Goal: Task Accomplishment & Management: Manage account settings

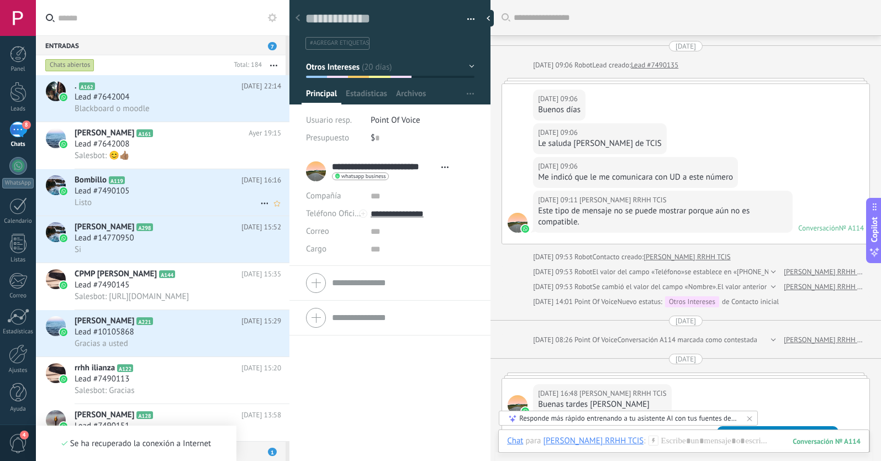
click at [160, 187] on div "Lead #7490105" at bounding box center [178, 191] width 207 height 11
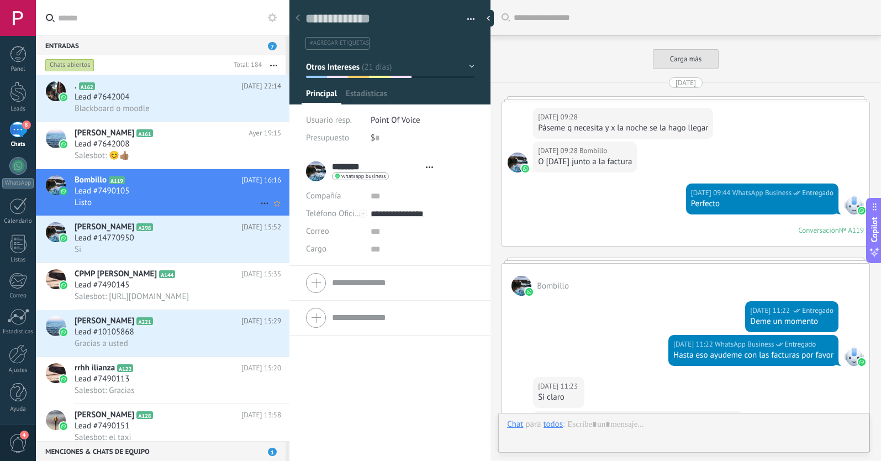
click at [261, 203] on use at bounding box center [264, 204] width 7 height 2
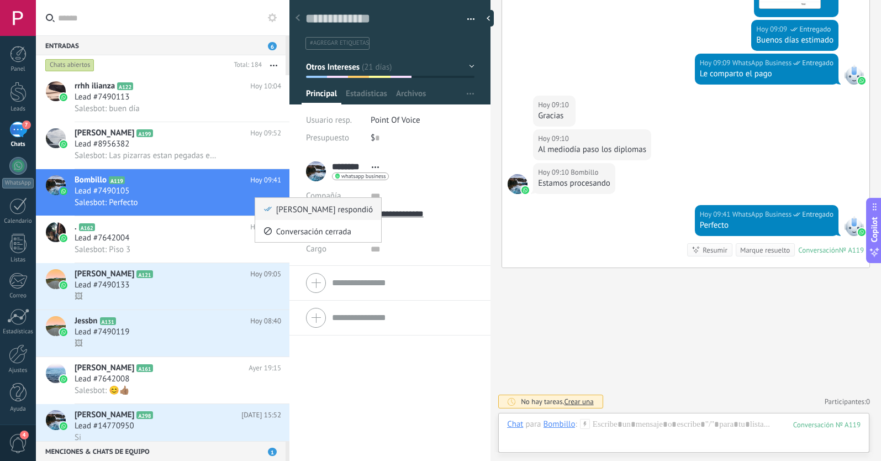
click at [272, 213] on div "[PERSON_NAME] respondió" at bounding box center [317, 209] width 109 height 22
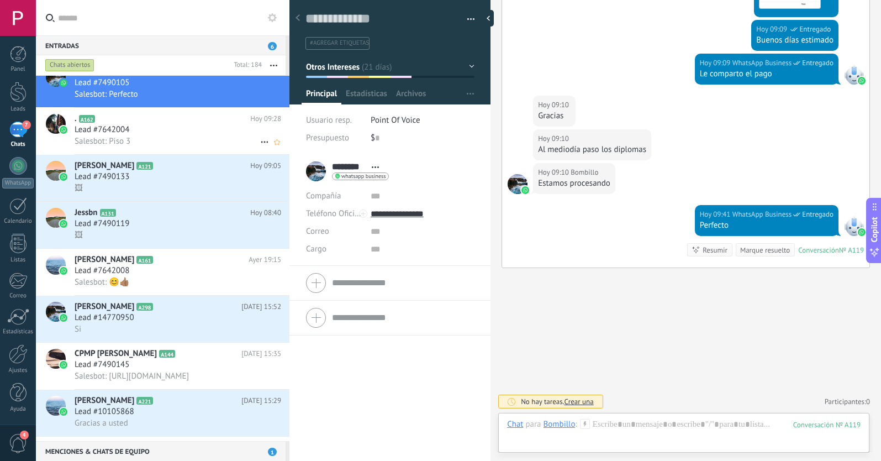
scroll to position [122, 0]
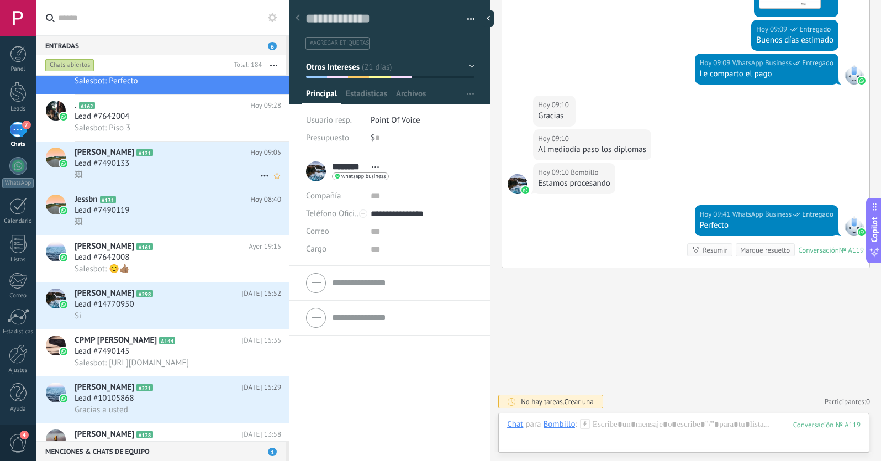
click at [156, 164] on div "Lead #7490133" at bounding box center [178, 163] width 207 height 11
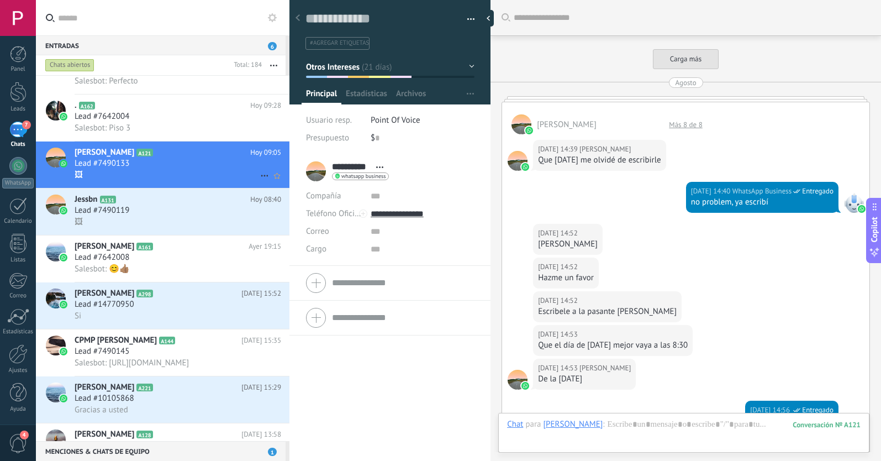
scroll to position [3339, 0]
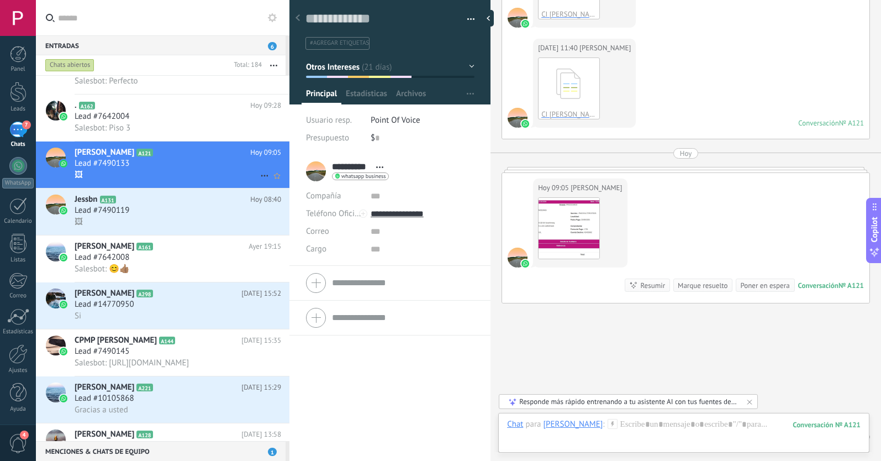
click at [262, 175] on icon at bounding box center [264, 175] width 13 height 13
click at [267, 182] on icon at bounding box center [268, 181] width 8 height 8
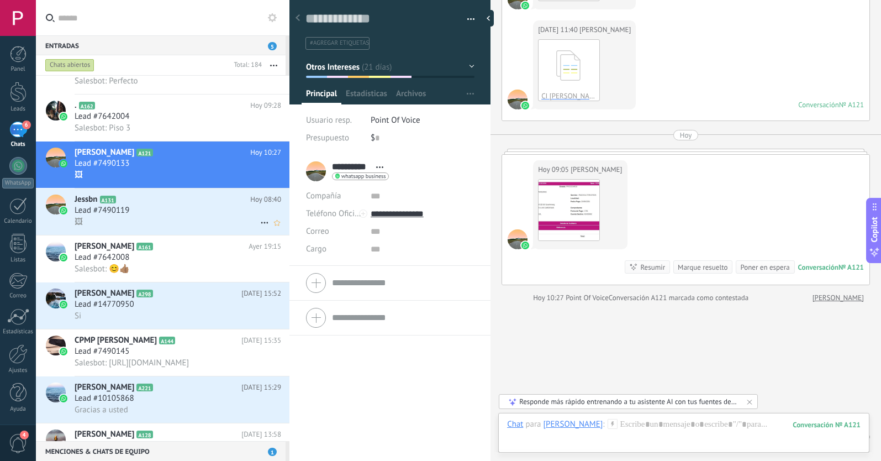
click at [199, 215] on div "Lead #7490119" at bounding box center [178, 210] width 207 height 11
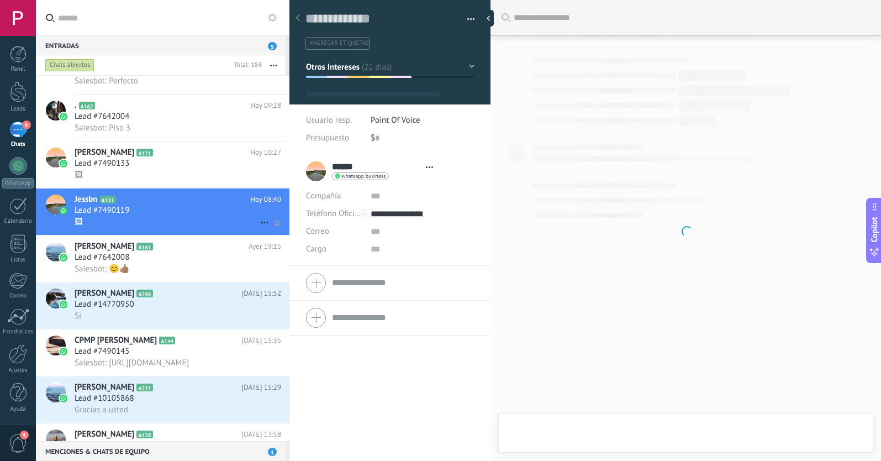
click at [259, 221] on icon at bounding box center [264, 222] width 13 height 13
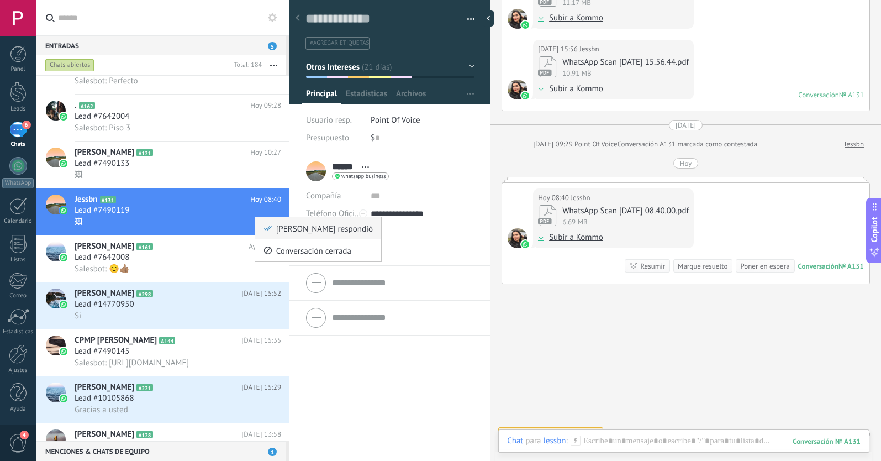
scroll to position [17, 0]
click at [269, 228] on icon at bounding box center [268, 228] width 8 height 8
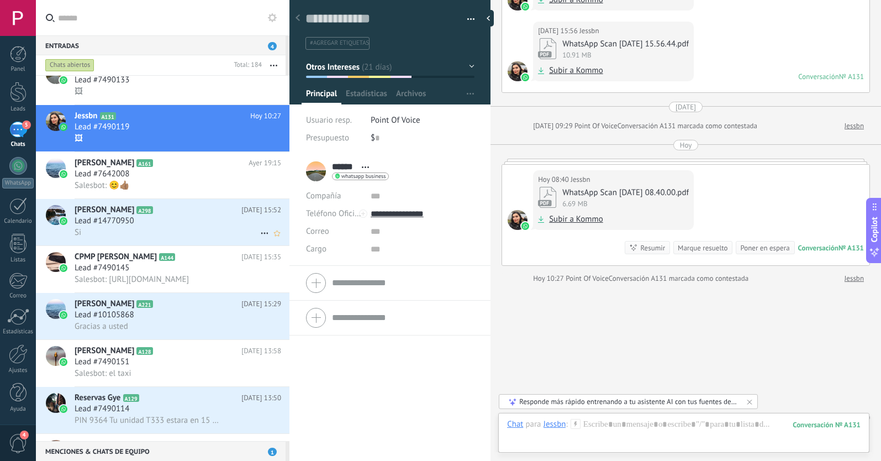
scroll to position [213, 0]
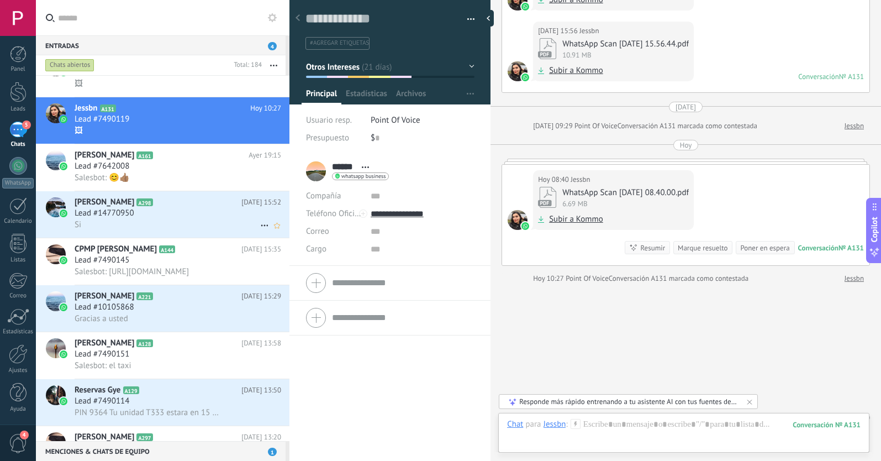
click at [203, 205] on h2 "[PERSON_NAME] A298" at bounding box center [158, 202] width 167 height 11
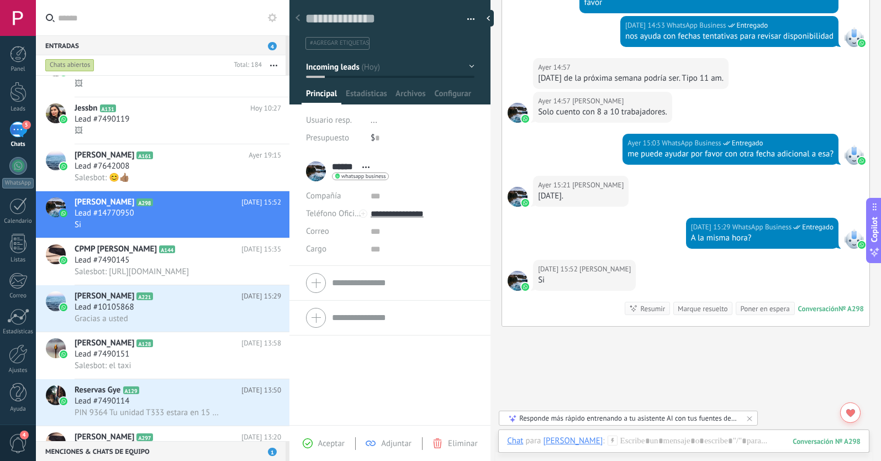
scroll to position [529, 0]
click at [193, 257] on div "Lead #7490145" at bounding box center [178, 260] width 207 height 11
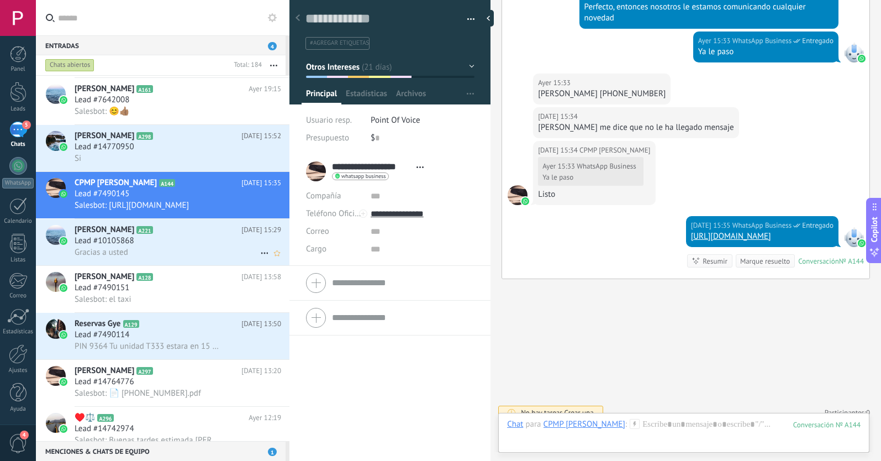
scroll to position [281, 0]
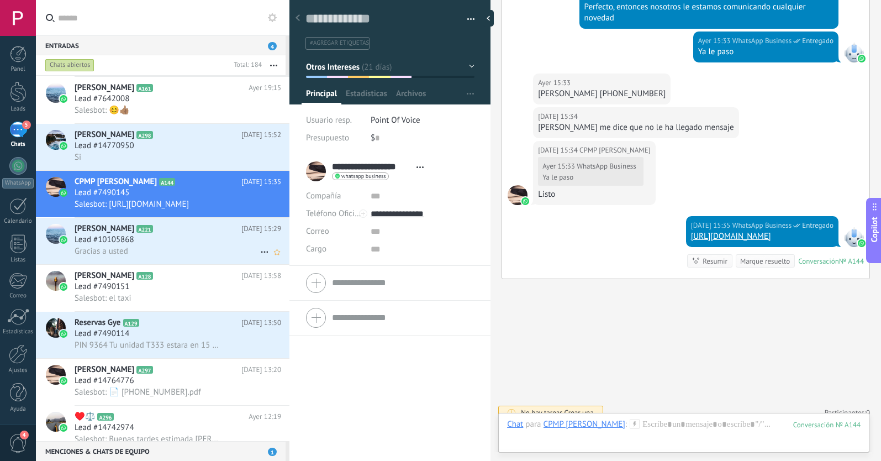
click at [178, 235] on div "Lead #10105868" at bounding box center [178, 239] width 207 height 11
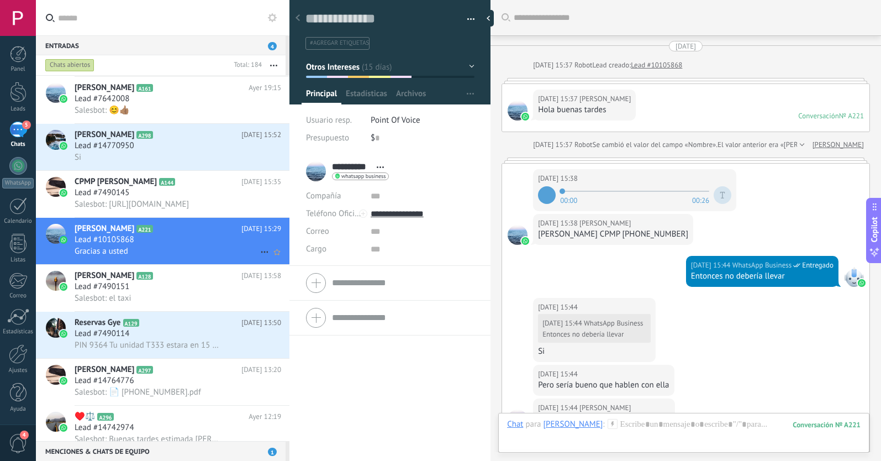
scroll to position [17, 0]
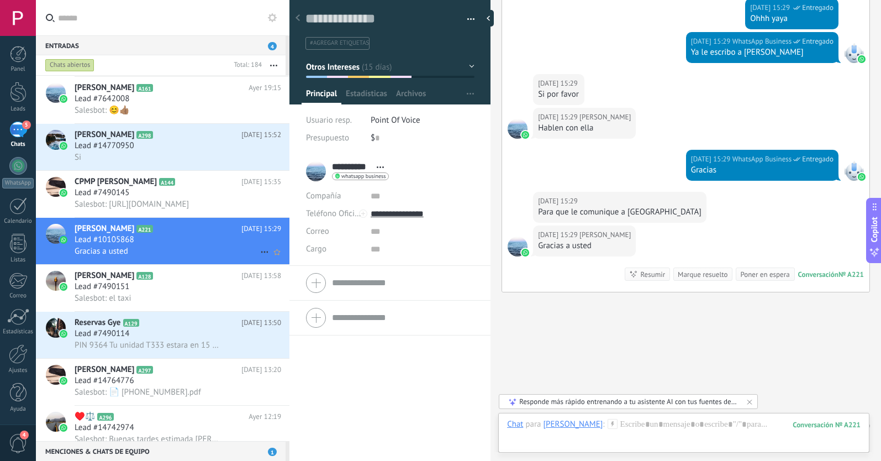
click at [259, 249] on icon at bounding box center [264, 251] width 13 height 13
click at [265, 255] on icon at bounding box center [268, 258] width 8 height 8
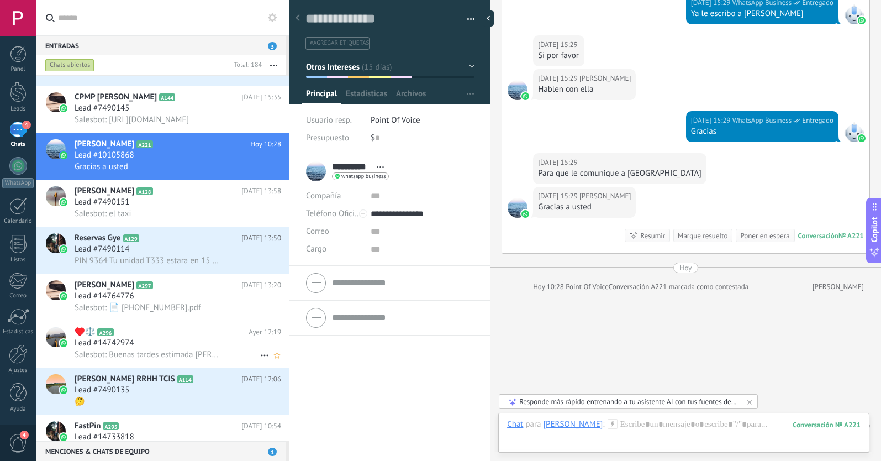
scroll to position [386, 0]
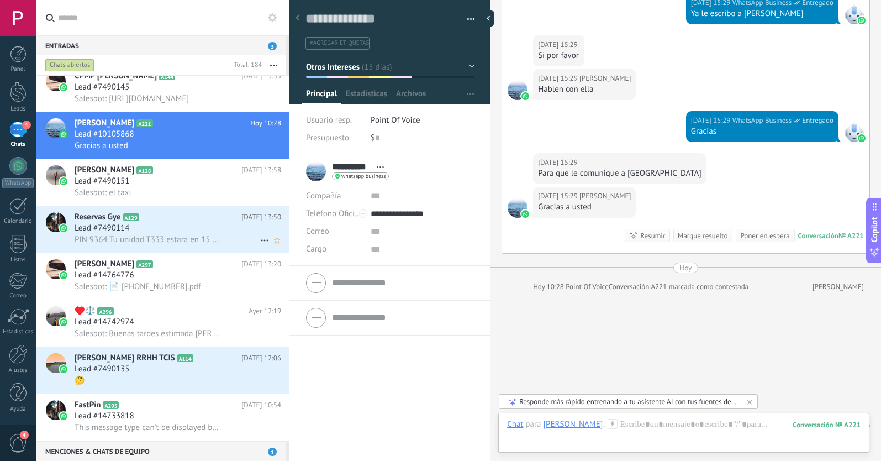
click at [214, 221] on h2 "Reservas Gye A129" at bounding box center [158, 217] width 167 height 11
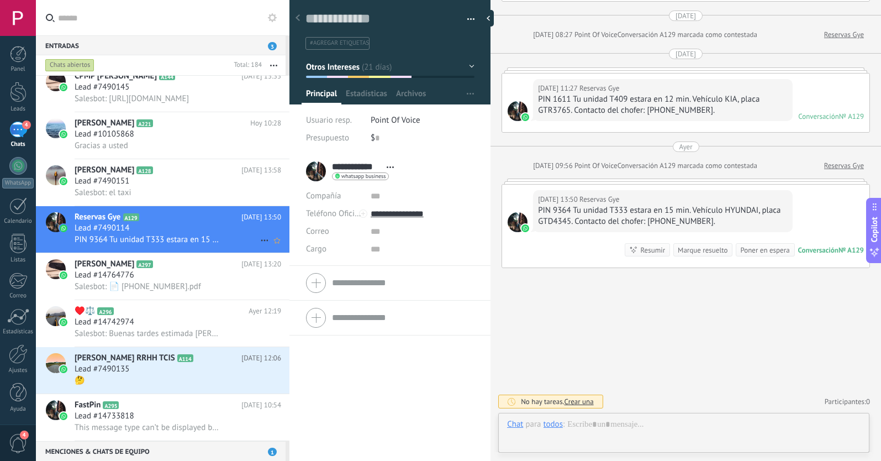
scroll to position [17, 0]
click at [263, 240] on use at bounding box center [264, 241] width 7 height 2
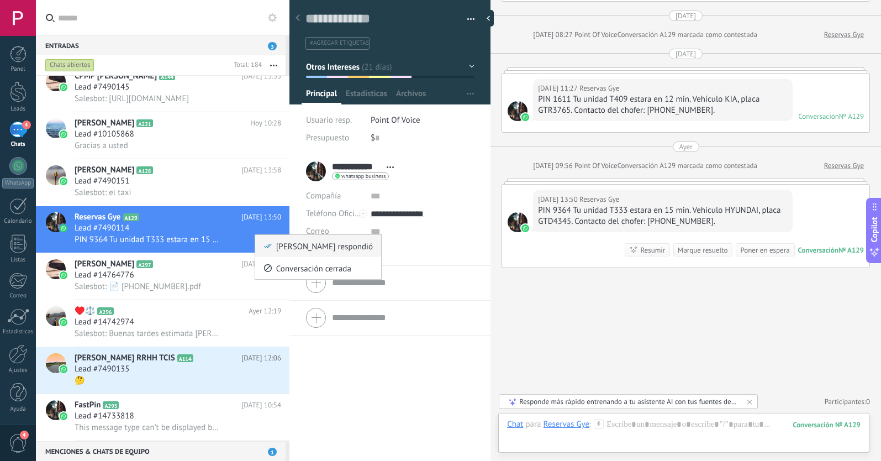
click at [267, 247] on icon at bounding box center [268, 246] width 8 height 8
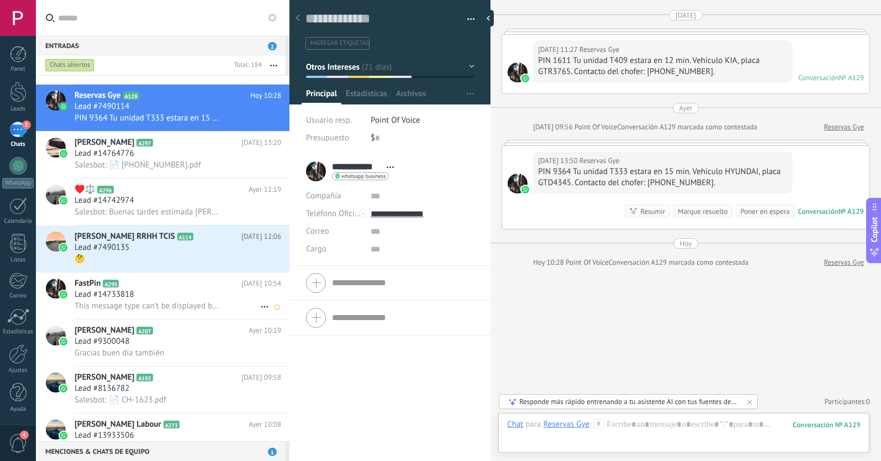
scroll to position [521, 0]
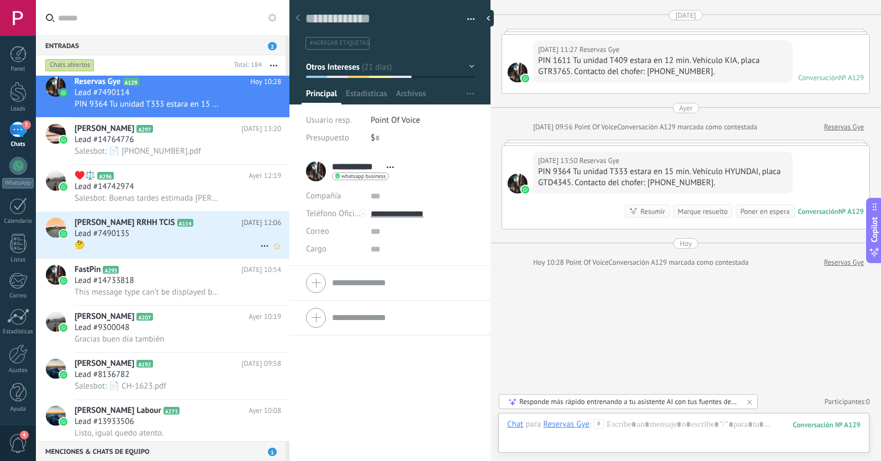
click at [202, 227] on icon at bounding box center [202, 222] width 11 height 11
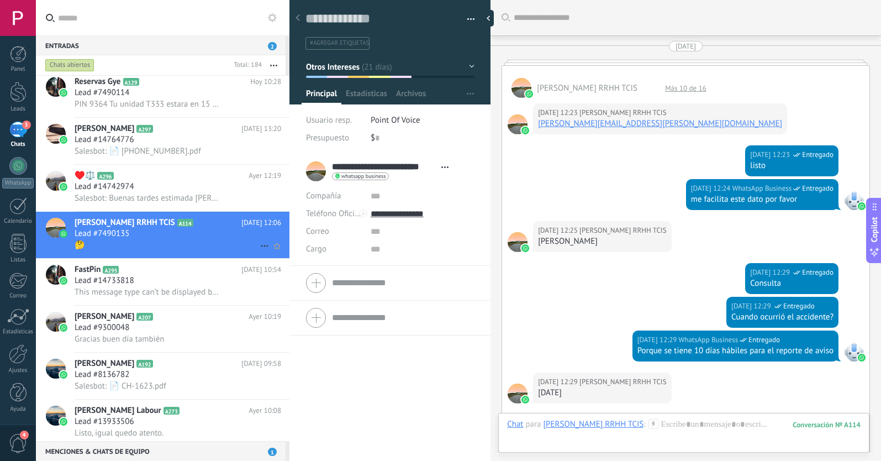
scroll to position [858, 0]
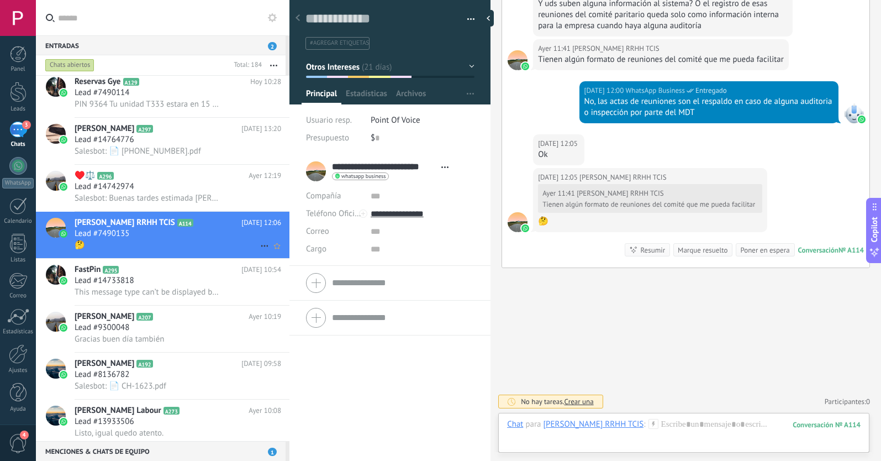
click at [259, 244] on icon at bounding box center [264, 245] width 13 height 13
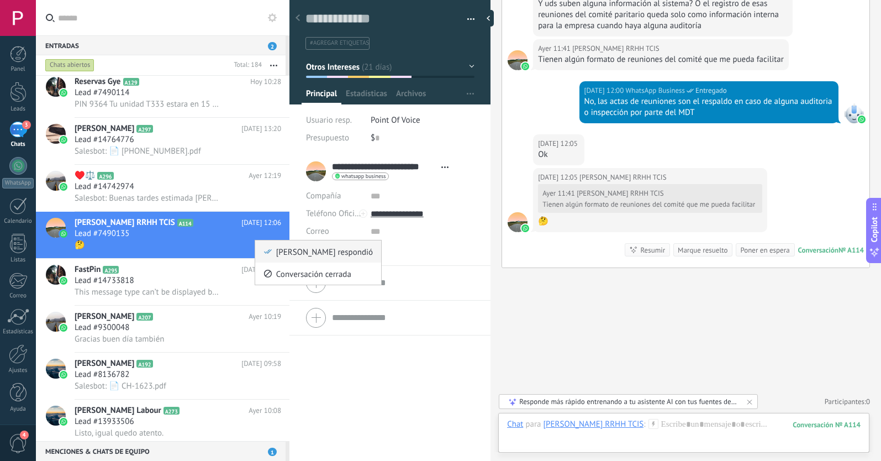
click at [266, 251] on use at bounding box center [268, 251] width 8 height 4
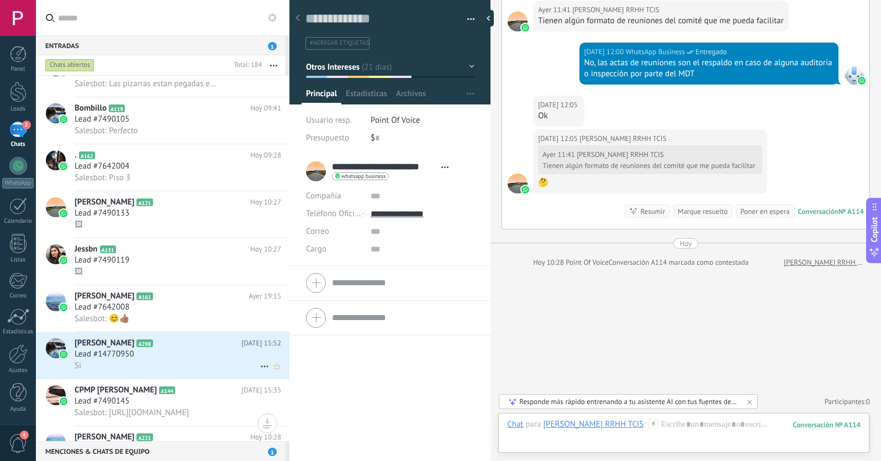
scroll to position [71, 0]
click at [183, 360] on div "Lead #14770950" at bounding box center [178, 355] width 207 height 11
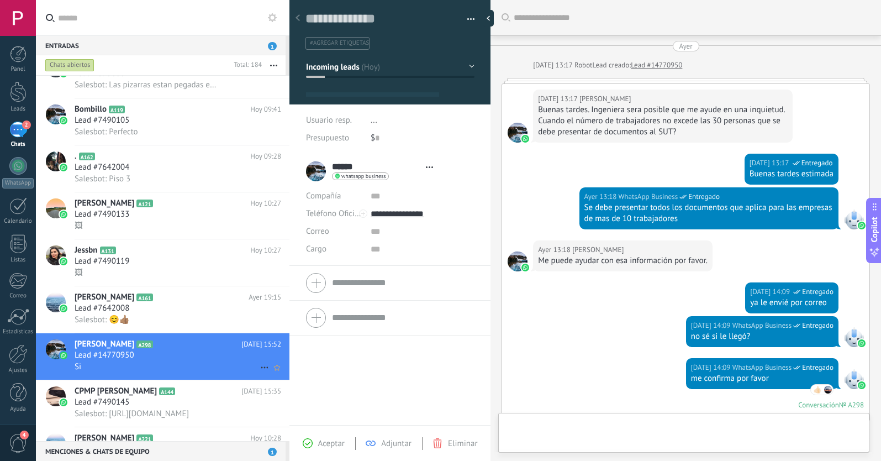
type textarea "**********"
